Goal: Task Accomplishment & Management: Complete application form

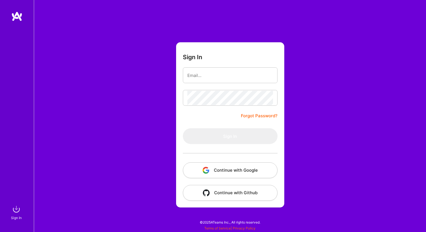
click at [221, 170] on button "Continue with Google" at bounding box center [230, 170] width 95 height 16
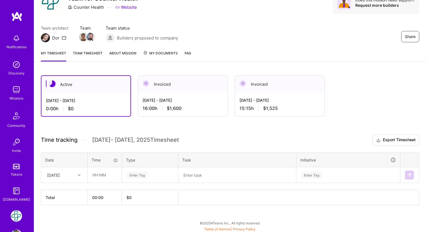
scroll to position [29, 0]
click at [80, 173] on icon at bounding box center [79, 174] width 3 height 3
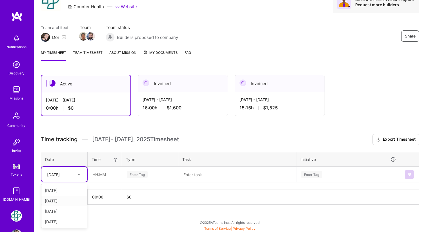
click at [61, 200] on div "[DATE]" at bounding box center [64, 200] width 46 height 10
click at [104, 175] on input "text" at bounding box center [104, 174] width 33 height 15
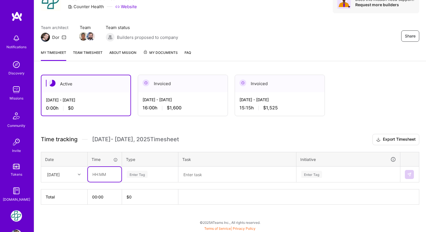
type input "00:30"
click at [142, 174] on div "Enter Tag" at bounding box center [137, 174] width 21 height 9
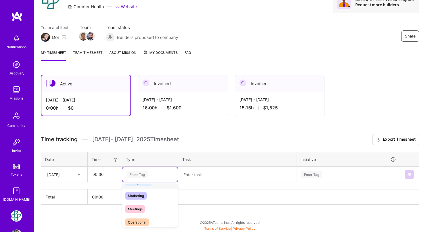
scroll to position [79, 0]
click at [142, 204] on span "Meetings" at bounding box center [135, 207] width 20 height 8
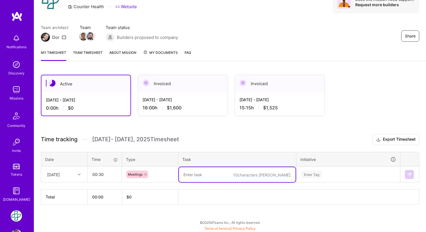
click at [209, 176] on textarea at bounding box center [237, 174] width 117 height 15
type textarea "Daily status meeting"
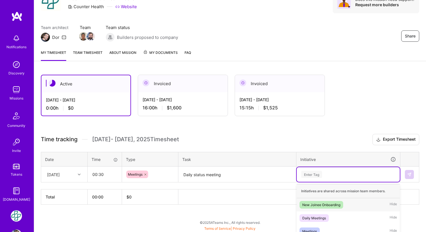
scroll to position [61, 0]
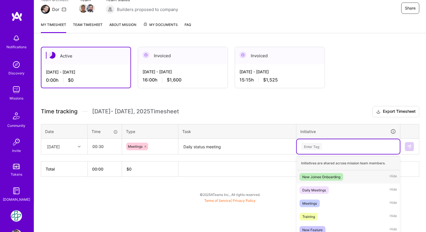
click at [328, 154] on div "option New Joinee Onboarding focused, 1 of 5. 5 results available. Use Up and D…" at bounding box center [347, 146] width 103 height 15
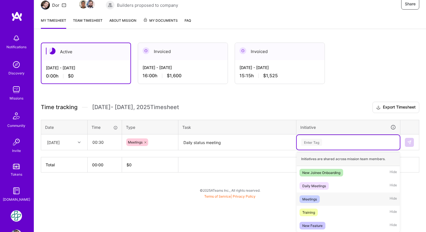
click at [310, 199] on div "Meetings" at bounding box center [309, 199] width 15 height 6
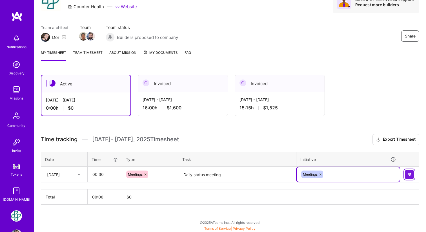
click at [411, 171] on button at bounding box center [409, 174] width 9 height 9
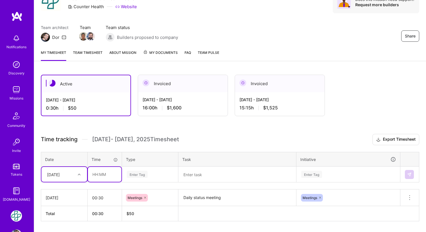
click at [102, 173] on input "text" at bounding box center [104, 174] width 33 height 15
type input "03:30"
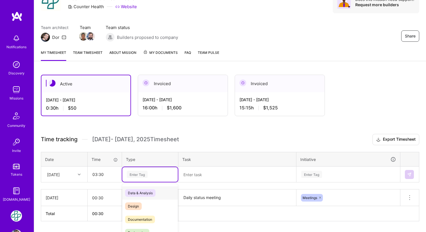
scroll to position [46, 0]
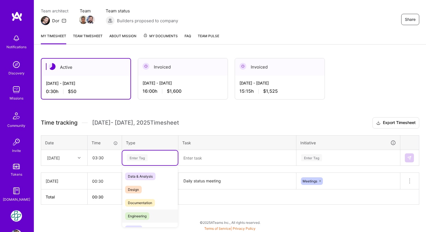
click at [145, 212] on span "Engineering" at bounding box center [137, 216] width 24 height 8
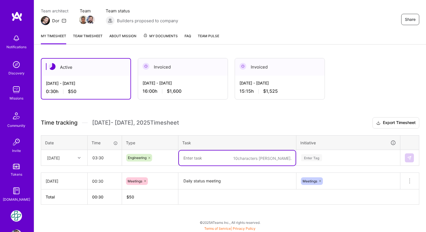
click at [204, 156] on textarea at bounding box center [237, 157] width 117 height 15
type textarea "Wrapping mergedocs feature for future"
click at [102, 157] on input "03:30" at bounding box center [104, 157] width 33 height 15
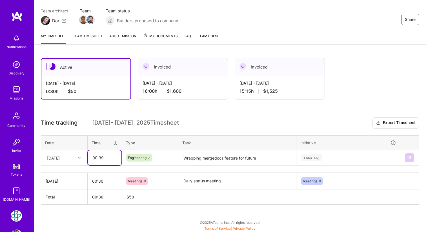
type input "00:39"
click at [316, 158] on div "Enter Tag" at bounding box center [347, 157] width 103 height 15
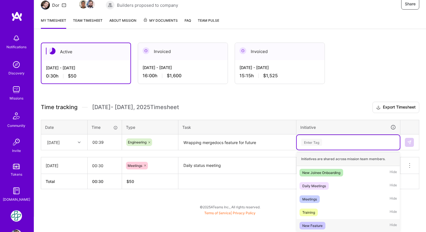
click at [321, 222] on div "New Feature" at bounding box center [312, 225] width 20 height 6
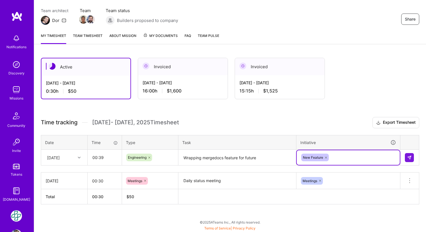
scroll to position [46, 0]
click at [411, 157] on img at bounding box center [409, 157] width 5 height 5
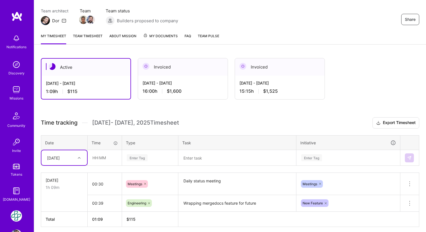
scroll to position [52, 0]
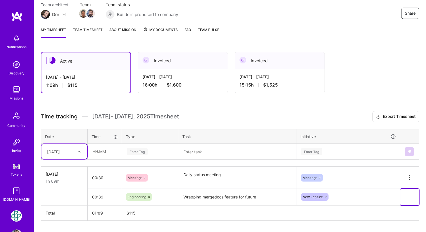
click at [409, 196] on icon at bounding box center [409, 196] width 7 height 7
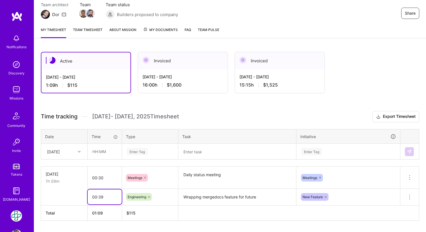
click at [102, 196] on input "00:39" at bounding box center [105, 196] width 34 height 15
type input "00:30"
click at [102, 149] on input "text" at bounding box center [104, 151] width 33 height 15
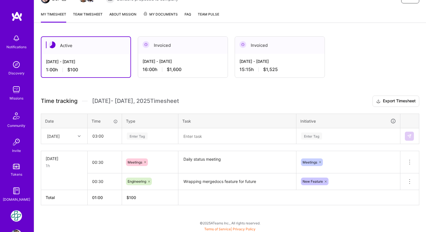
scroll to position [68, 0]
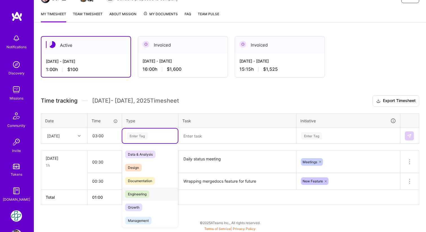
click at [142, 193] on span "Engineering" at bounding box center [137, 194] width 24 height 8
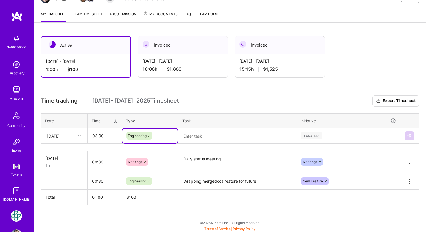
click at [215, 137] on textarea at bounding box center [237, 135] width 117 height 15
click at [108, 136] on input "03:00" at bounding box center [104, 135] width 33 height 15
type input "00:30"
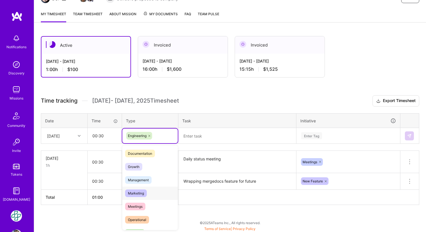
scroll to position [32, 0]
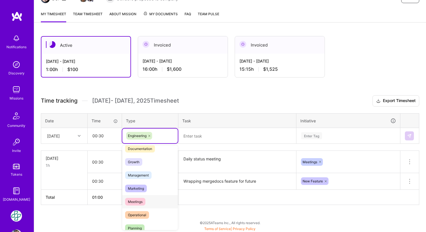
click at [134, 201] on span "Meetings" at bounding box center [135, 202] width 20 height 8
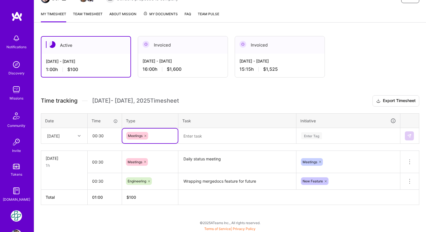
click at [219, 133] on textarea at bounding box center [237, 135] width 117 height 15
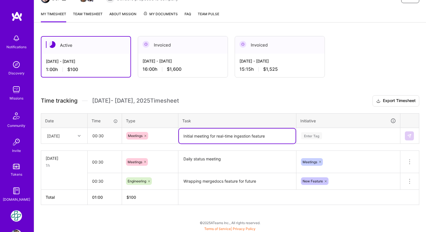
type textarea "Initial meeting for real-time ingestion feature"
click at [313, 136] on div "Enter Tag" at bounding box center [311, 135] width 21 height 9
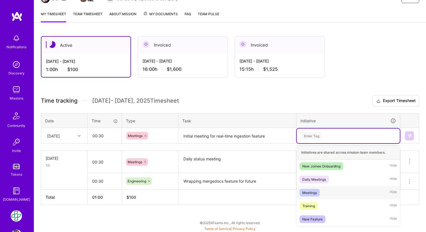
click at [309, 189] on div "Meetings" at bounding box center [309, 192] width 15 height 6
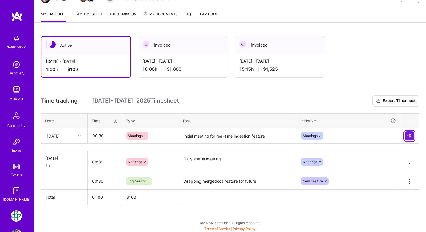
click at [410, 133] on img at bounding box center [409, 135] width 5 height 5
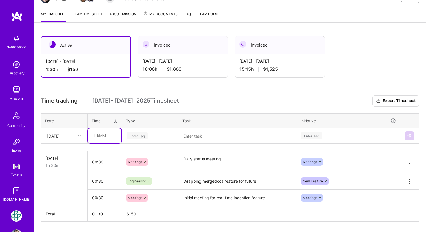
click at [109, 135] on input "text" at bounding box center [104, 135] width 33 height 15
type input "02:30"
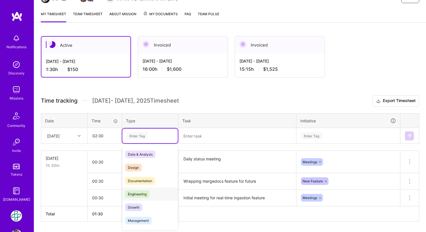
click at [147, 196] on span "Engineering" at bounding box center [137, 194] width 24 height 8
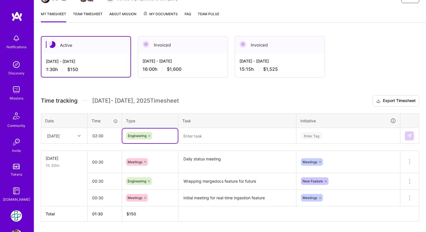
click at [211, 135] on textarea at bounding box center [237, 135] width 117 height 15
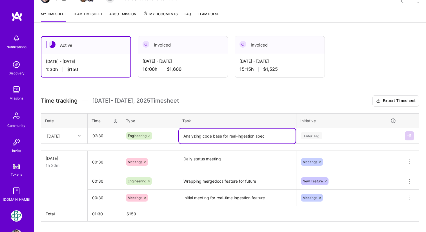
type textarea "Analyzing code base for real-ingestion spec"
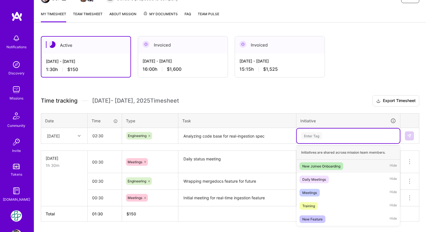
click at [314, 134] on div "Enter Tag" at bounding box center [311, 135] width 21 height 9
click at [311, 218] on div "New Feature" at bounding box center [312, 219] width 20 height 6
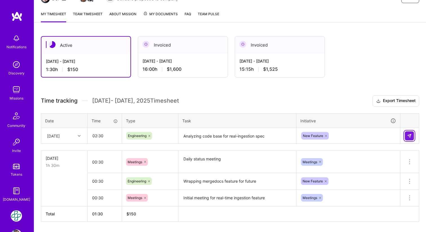
click at [408, 136] on img at bounding box center [409, 135] width 5 height 5
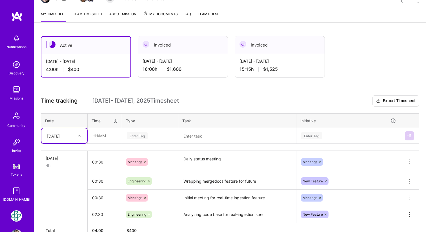
click at [258, 182] on textarea "Wrapping mergedocs feature for future" at bounding box center [237, 180] width 117 height 15
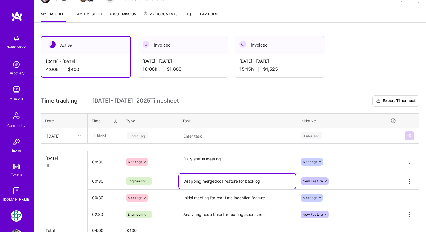
type textarea "Wrapping mergedocs feature for backlog"
click at [74, 134] on div "[DATE]" at bounding box center [59, 135] width 31 height 9
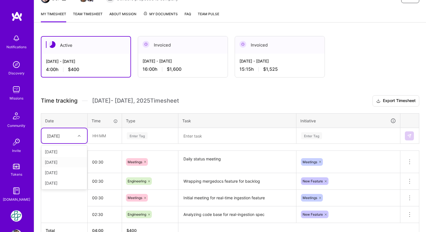
click at [59, 162] on div "[DATE]" at bounding box center [64, 162] width 46 height 10
click at [100, 138] on input "text" at bounding box center [104, 135] width 33 height 15
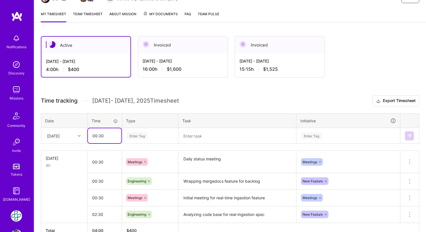
type input "00:30"
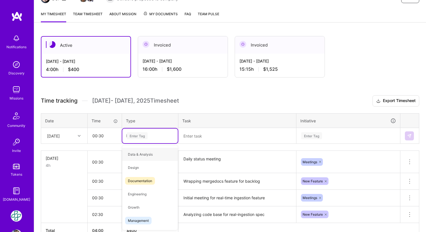
type input "Me"
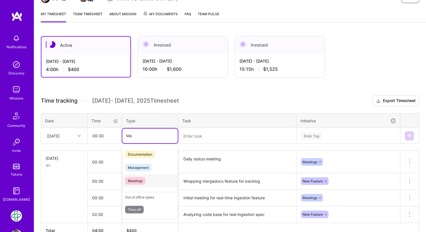
click at [140, 182] on span "Meetings" at bounding box center [135, 181] width 20 height 8
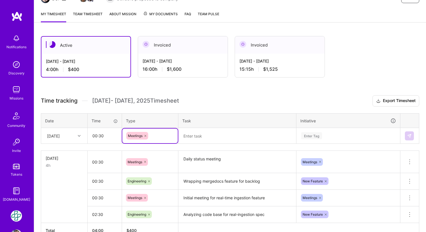
click at [216, 134] on textarea at bounding box center [237, 135] width 117 height 15
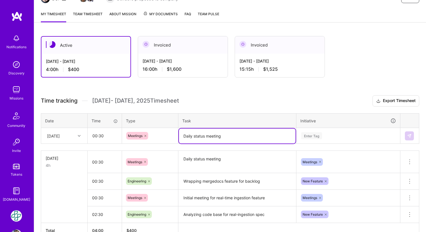
type textarea "Daily status meeting"
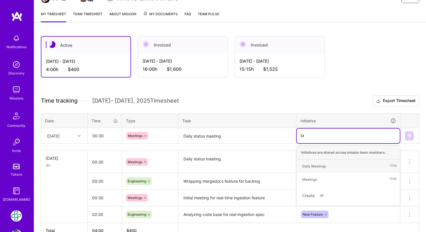
type input "Me"
click at [314, 180] on div "Meetings" at bounding box center [309, 179] width 15 height 6
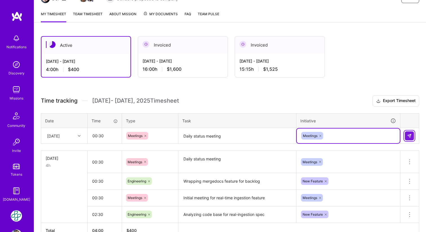
click at [410, 133] on img at bounding box center [409, 135] width 5 height 5
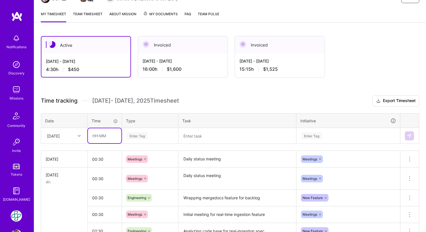
click at [109, 136] on input "text" at bounding box center [104, 135] width 33 height 15
type input "03:30"
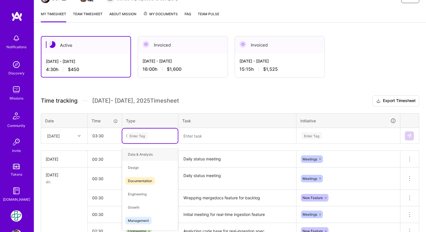
type input "ME"
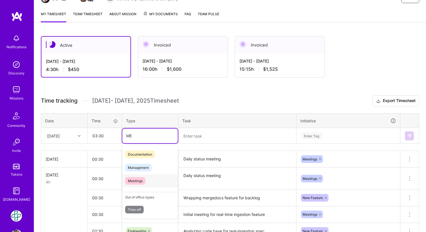
click at [149, 180] on div "Meetings" at bounding box center [149, 180] width 55 height 13
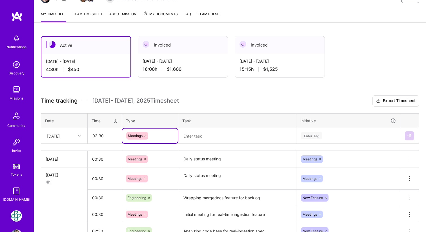
click at [211, 137] on textarea at bounding box center [237, 135] width 117 height 15
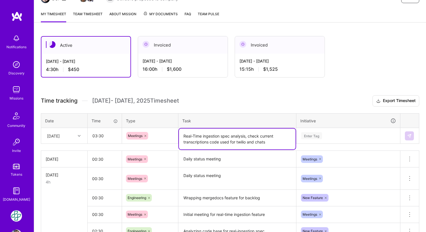
type textarea "Real-Time ingestion spec analysis, check current transcriptions code used for t…"
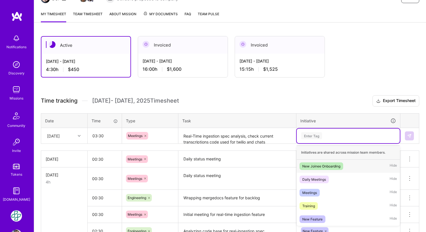
click at [145, 134] on icon at bounding box center [145, 135] width 3 height 3
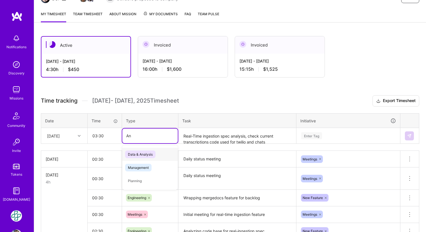
type input "[PERSON_NAME]"
click at [142, 156] on span "Data & Analysis" at bounding box center [140, 154] width 30 height 8
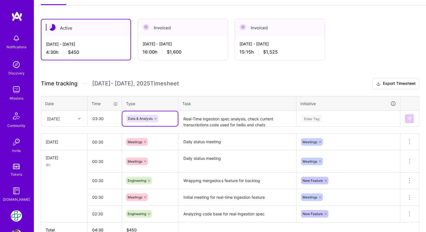
scroll to position [87, 0]
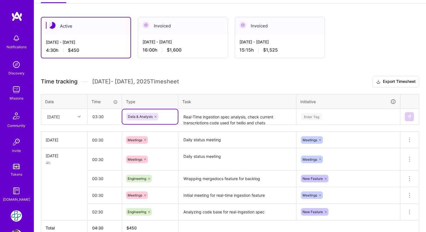
click at [150, 211] on icon at bounding box center [148, 211] width 3 height 3
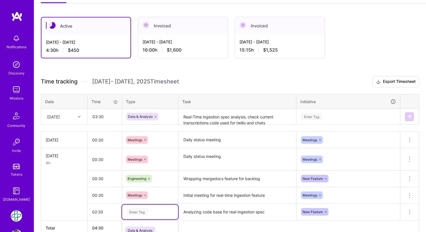
scroll to position [160, 0]
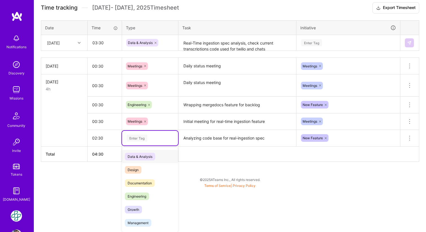
click at [145, 154] on span "Data & Analysis" at bounding box center [140, 157] width 30 height 8
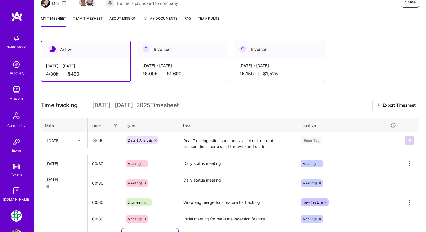
scroll to position [62, 0]
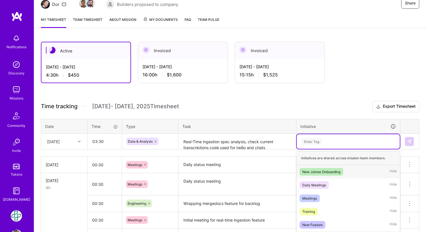
click at [307, 138] on div "Enter Tag" at bounding box center [311, 141] width 21 height 9
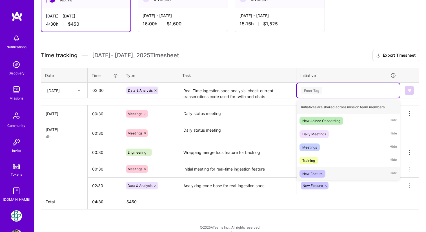
scroll to position [114, 0]
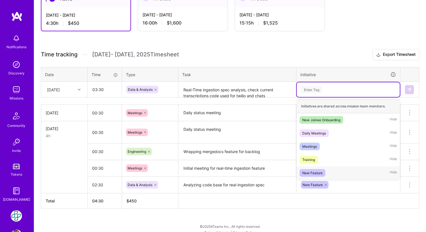
click at [309, 172] on div "New Feature" at bounding box center [312, 173] width 20 height 6
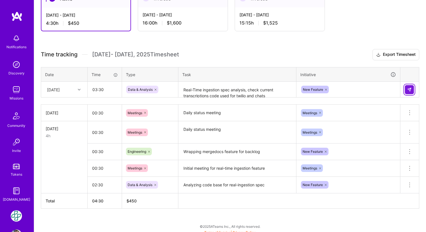
click at [410, 89] on img at bounding box center [409, 89] width 5 height 5
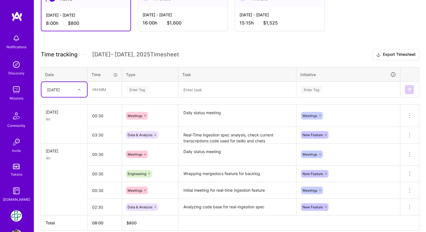
click at [79, 89] on icon at bounding box center [79, 89] width 3 height 3
click at [58, 127] on div "[DATE]" at bounding box center [64, 126] width 46 height 10
click at [102, 90] on input "text" at bounding box center [104, 89] width 33 height 15
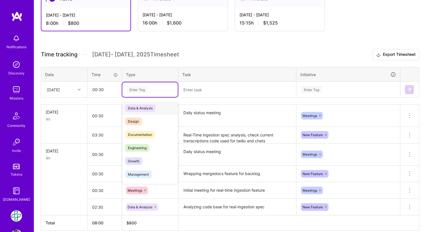
click at [141, 88] on div "Enter Tag" at bounding box center [137, 89] width 21 height 9
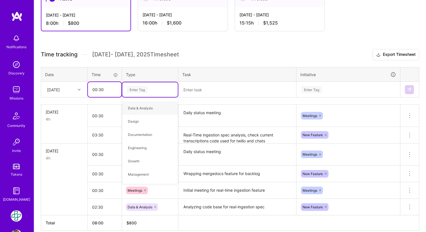
click at [98, 89] on input "00:30" at bounding box center [104, 89] width 33 height 15
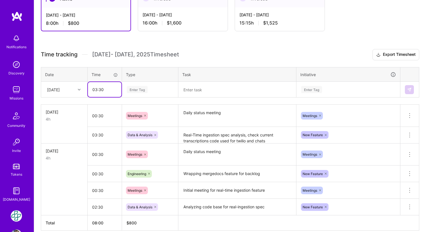
type input "03:30"
click at [143, 87] on div "Enter Tag" at bounding box center [137, 89] width 21 height 9
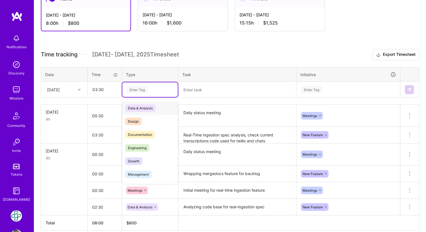
click at [139, 108] on span "Data & Analysis" at bounding box center [140, 108] width 30 height 8
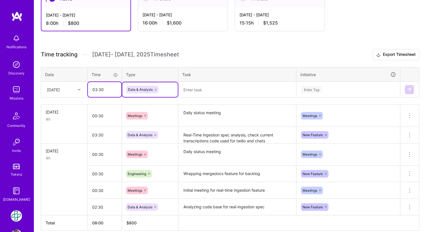
click at [97, 89] on input "03:30" at bounding box center [104, 89] width 33 height 15
click at [205, 89] on textarea at bounding box center [237, 89] width 117 height 15
